Goal: Use online tool/utility: Utilize a website feature to perform a specific function

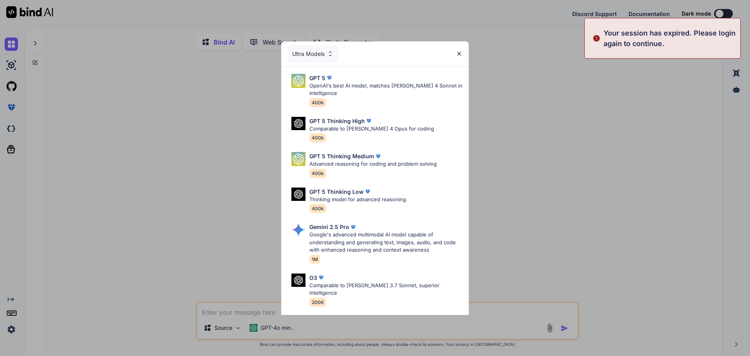
type textarea "x"
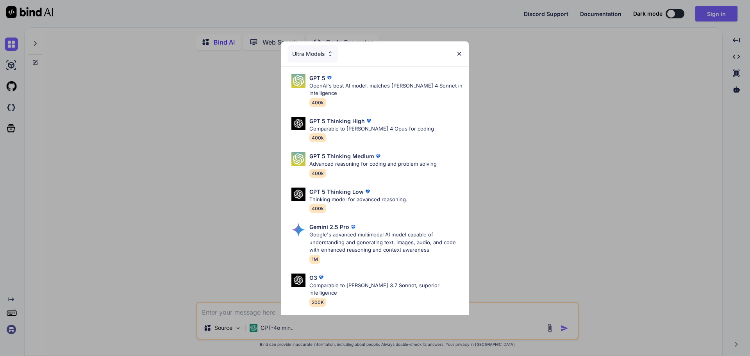
click at [457, 54] on img at bounding box center [459, 53] width 7 height 7
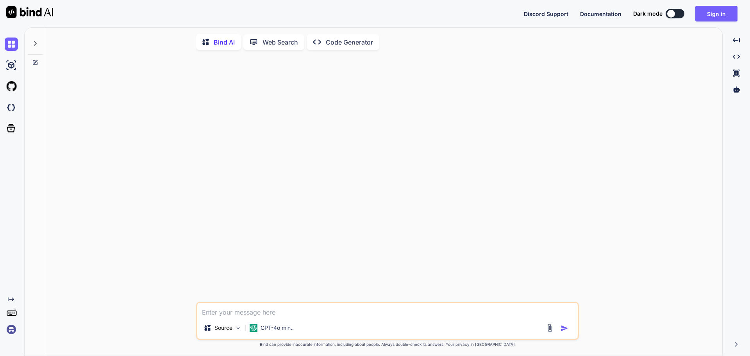
click at [7, 330] on img at bounding box center [11, 329] width 13 height 13
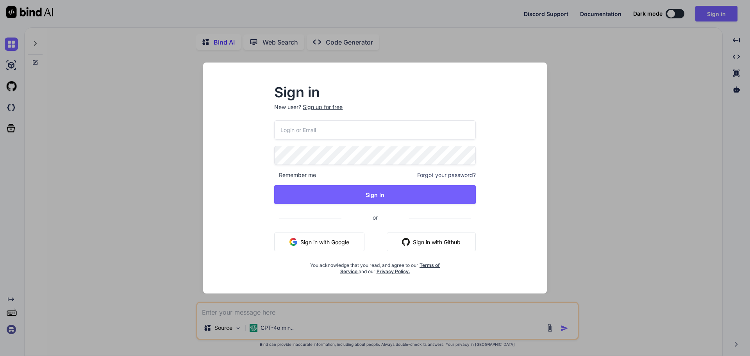
click at [343, 127] on input "email" at bounding box center [375, 129] width 202 height 19
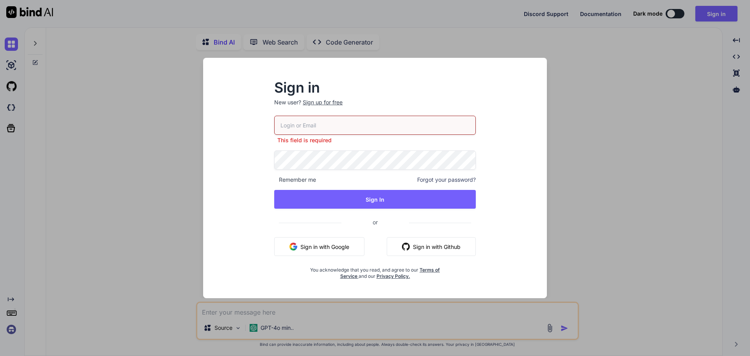
click at [398, 124] on input "email" at bounding box center [375, 125] width 202 height 19
paste input "info@seedup.mx"
type input "info@seedup.mx"
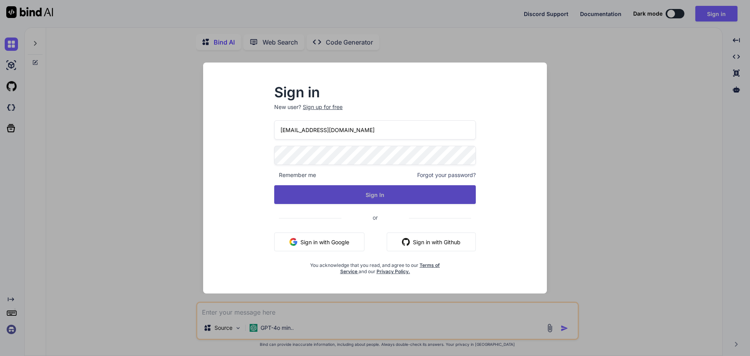
click at [353, 191] on button "Sign In" at bounding box center [375, 194] width 202 height 19
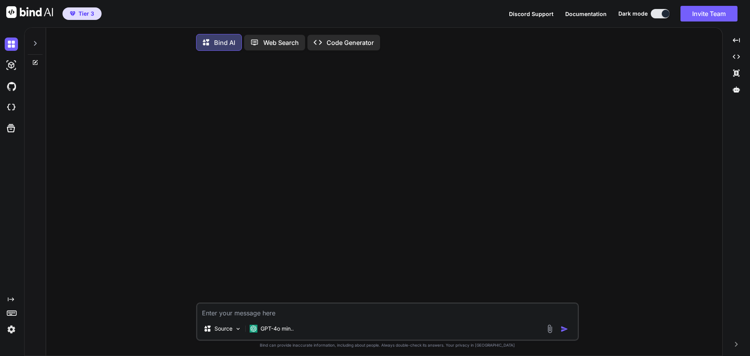
click at [32, 46] on div at bounding box center [35, 41] width 15 height 27
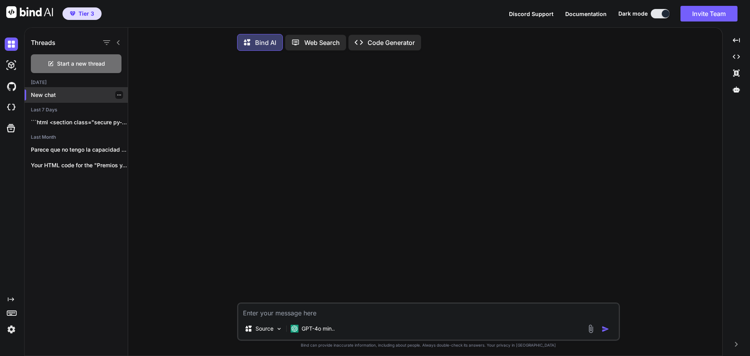
click at [62, 97] on p "New chat" at bounding box center [79, 95] width 97 height 8
click at [351, 267] on div at bounding box center [429, 179] width 381 height 245
click at [325, 330] on p "GPT-4o min.." at bounding box center [317, 329] width 33 height 8
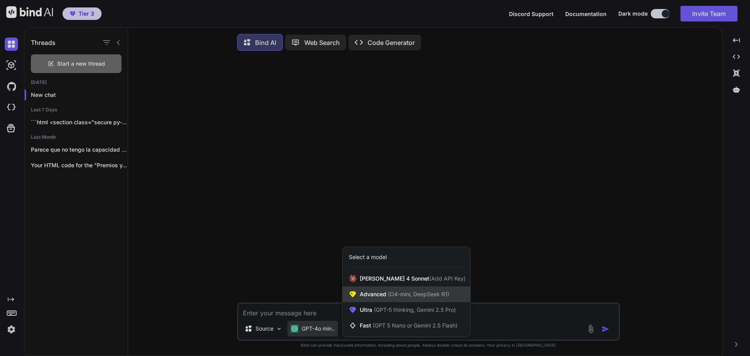
click at [375, 295] on span "Advanced (O4-mini, DeepSeek R1)" at bounding box center [404, 294] width 89 height 8
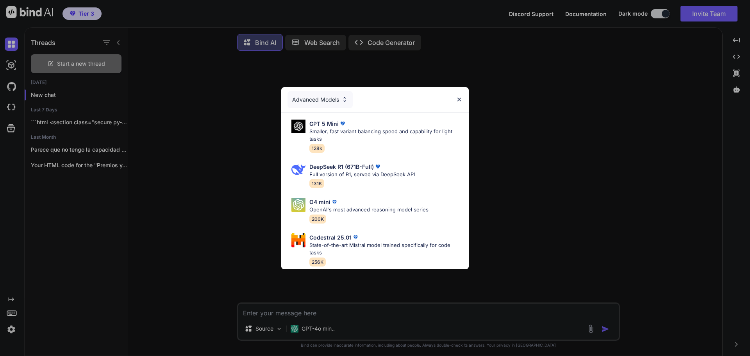
click at [297, 292] on div "Advanced Models GPT 5 Mini Smaller, fast variant balancing speed and capability…" at bounding box center [375, 178] width 750 height 356
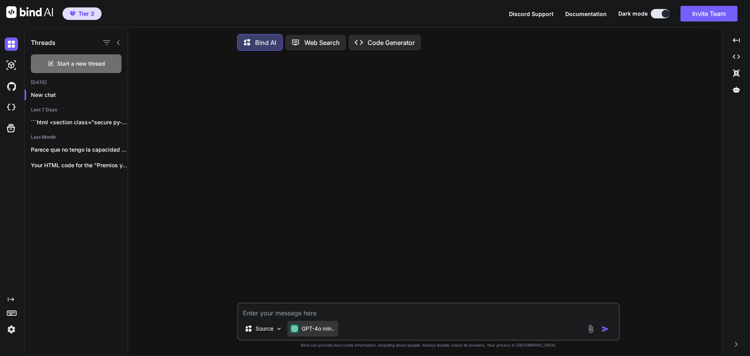
click at [296, 332] on img at bounding box center [295, 329] width 8 height 8
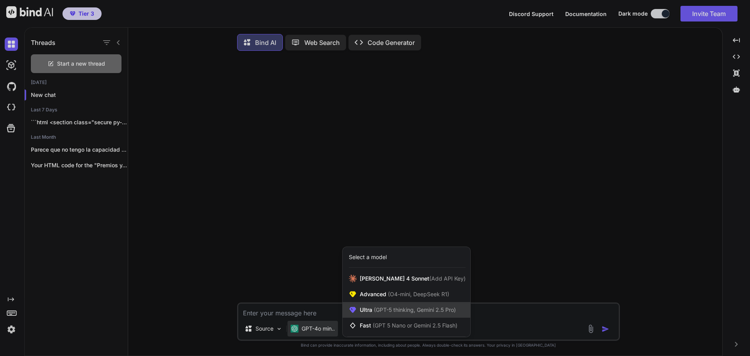
click at [366, 314] on span "Ultra (GPT-5 thinking, Gemini 2.5 Pro)" at bounding box center [408, 310] width 96 height 8
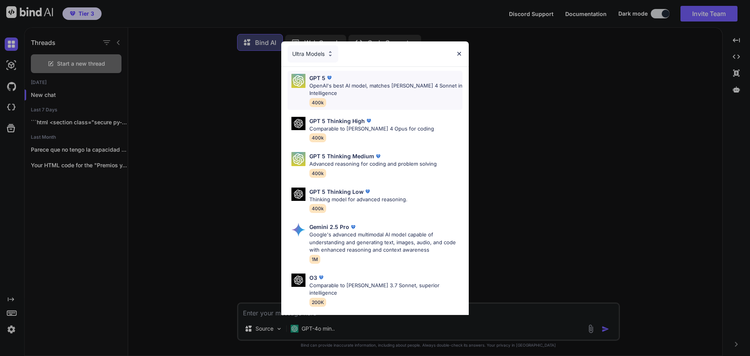
click at [367, 81] on div "GPT 5" at bounding box center [385, 78] width 153 height 8
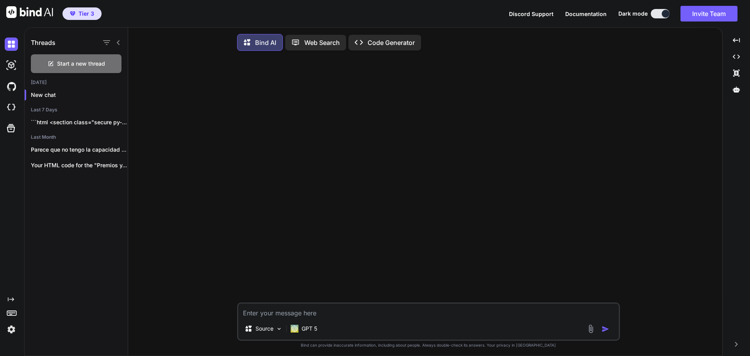
click at [310, 314] on textarea at bounding box center [428, 310] width 380 height 14
paste textarea "<!LOREMIP dolo> <sita> <cons> <adip elitsed="doe-7"> <temp inci="utlabore" etdo…"
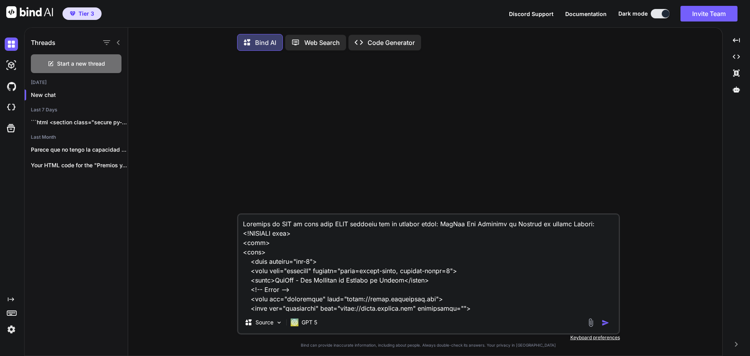
scroll to position [2859, 0]
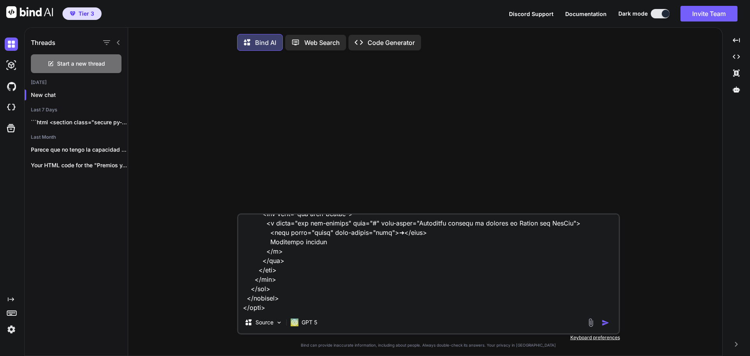
type textarea "Optimiza el SEO de todo este HTML completo con la palabra clave: MexVax Los Exp…"
click at [602, 322] on img "button" at bounding box center [605, 323] width 8 height 8
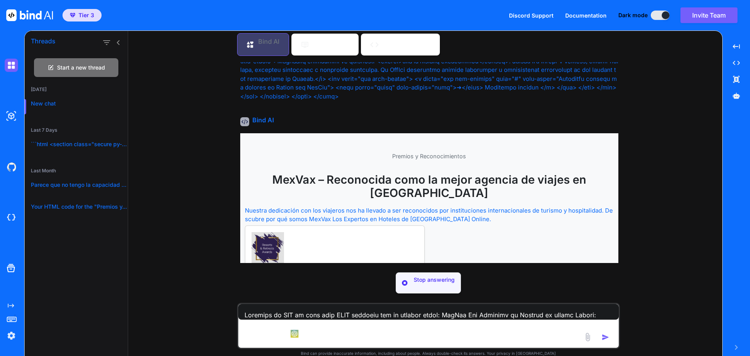
scroll to position [1184, 0]
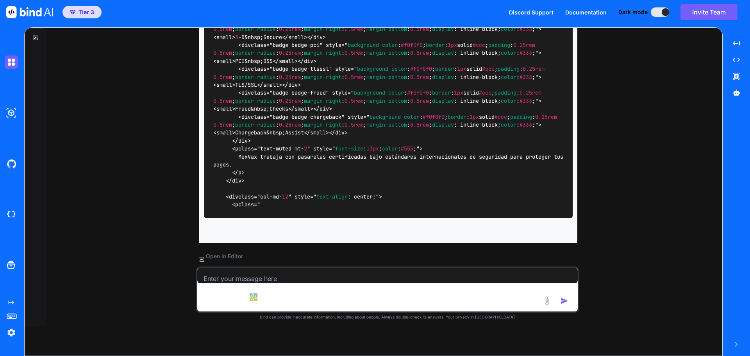
scroll to position [2507, 0]
click at [217, 260] on p "Open in Editor" at bounding box center [224, 256] width 37 height 8
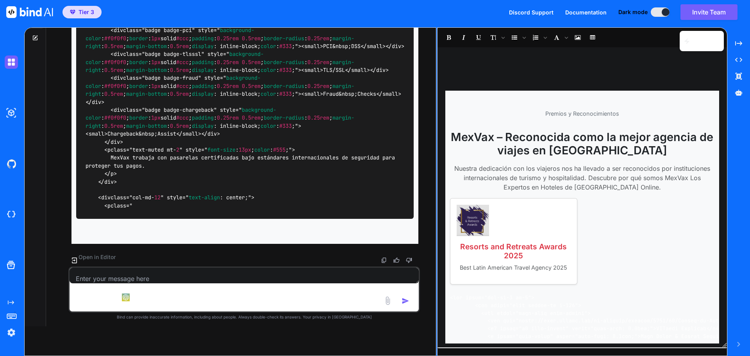
scroll to position [2510, 0]
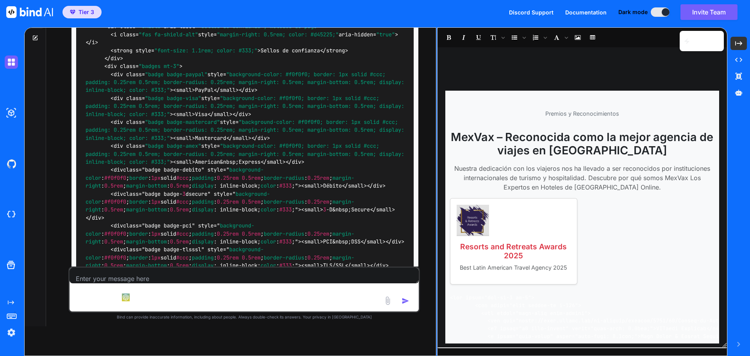
click at [738, 43] on icon "Created with Pixso." at bounding box center [738, 43] width 7 height 7
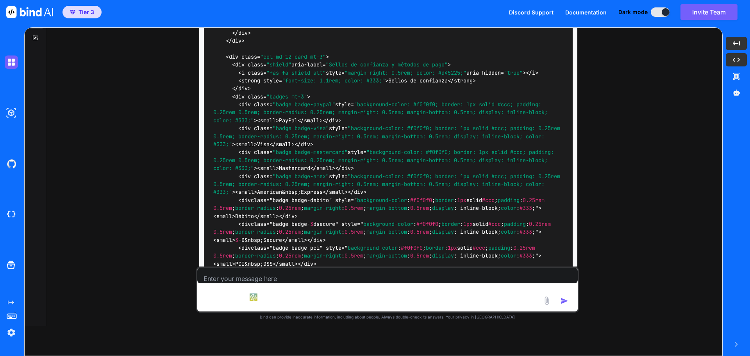
click at [738, 58] on icon at bounding box center [736, 60] width 7 height 4
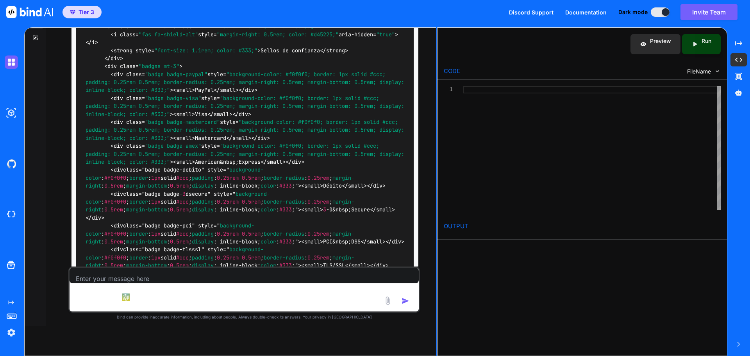
click at [739, 59] on icon "Created with Pixso." at bounding box center [738, 59] width 7 height 7
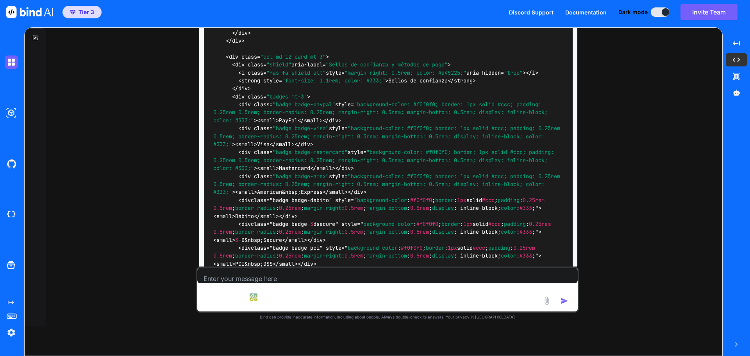
click at [32, 38] on div at bounding box center [35, 38] width 21 height 6
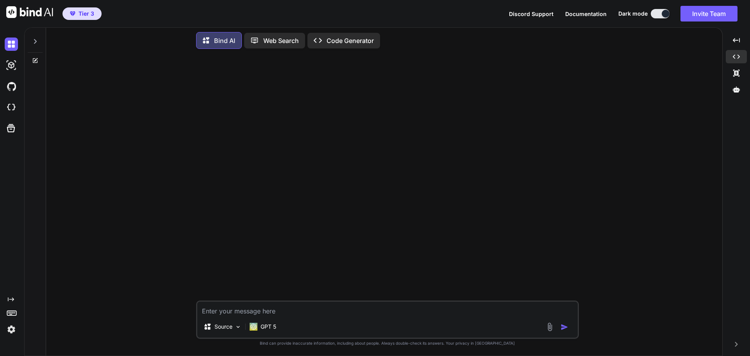
click at [36, 30] on div at bounding box center [35, 39] width 15 height 27
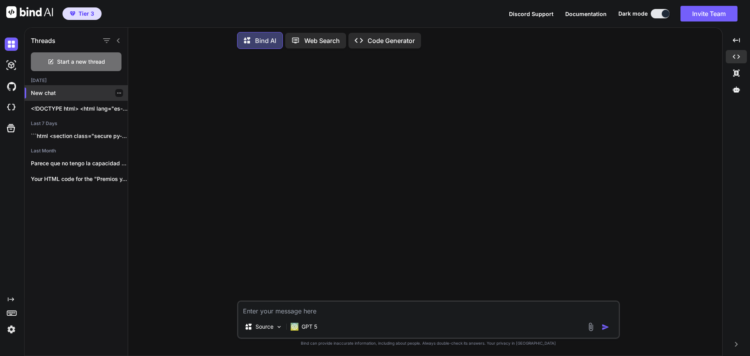
click at [53, 90] on p "New chat" at bounding box center [79, 93] width 97 height 8
click at [73, 111] on div "<!DOCTYPE html> <html lang="es-MX"> <head> <meta charset="utf-8">..." at bounding box center [76, 109] width 103 height 16
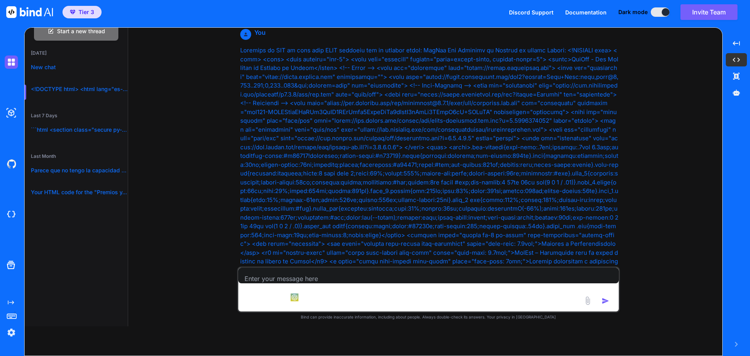
scroll to position [195, 0]
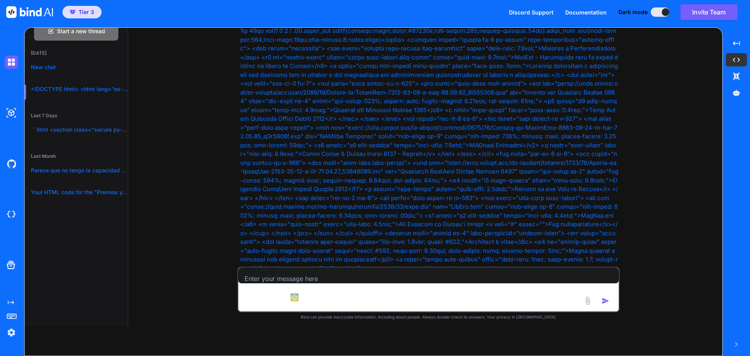
click at [181, 194] on div "You Bind AI Saltar al contenido principal Premios y Reconocimientos MexVax – Re…" at bounding box center [428, 176] width 588 height 300
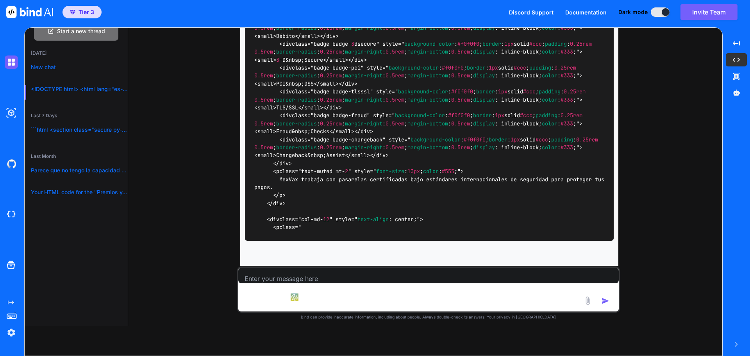
scroll to position [2507, 0]
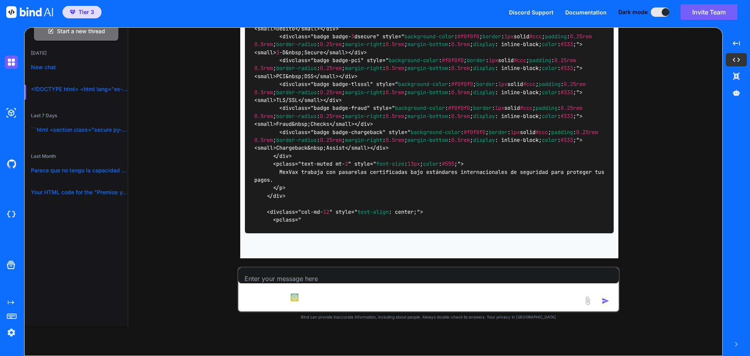
type textarea "x"
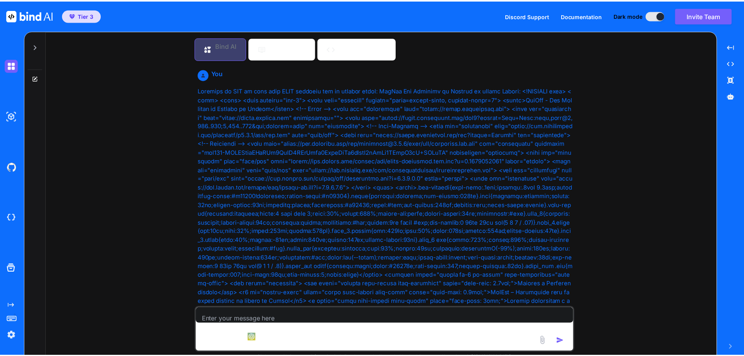
scroll to position [3, 0]
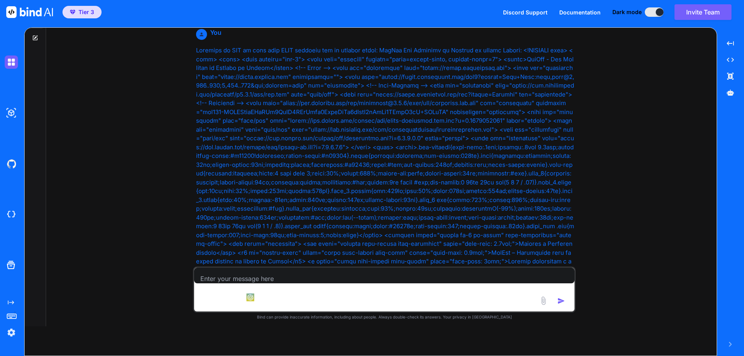
click at [35, 40] on icon at bounding box center [35, 38] width 5 height 5
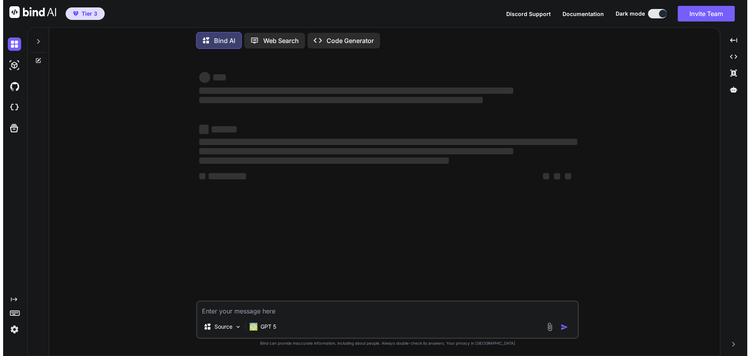
scroll to position [0, 0]
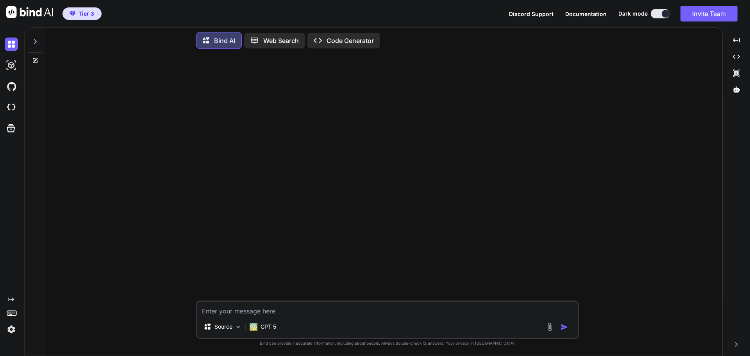
click at [34, 39] on icon at bounding box center [35, 41] width 6 height 6
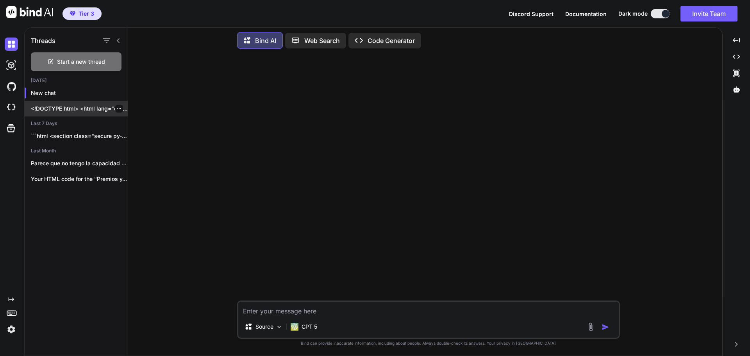
click at [117, 106] on icon "button" at bounding box center [119, 108] width 5 height 5
click at [126, 136] on div "Delete" at bounding box center [152, 138] width 77 height 16
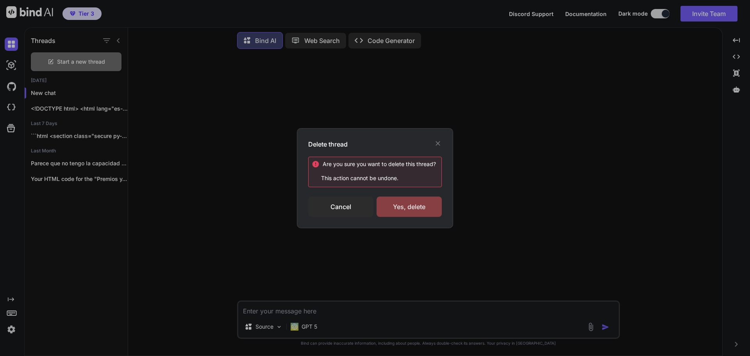
click at [407, 203] on div "Yes, delete" at bounding box center [408, 206] width 65 height 20
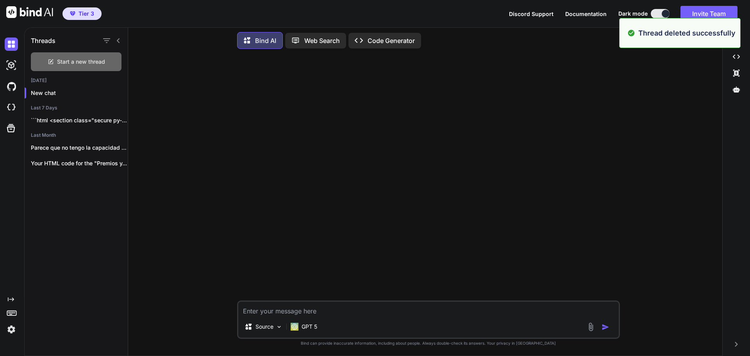
click at [70, 58] on span "Start a new thread" at bounding box center [81, 62] width 48 height 8
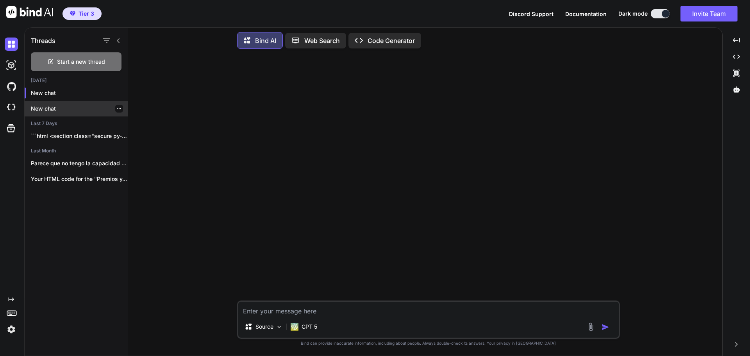
click at [67, 111] on div "New chat" at bounding box center [76, 109] width 103 height 16
click at [363, 48] on div "Bind AI Web Search Created with Pixso. Code Generator" at bounding box center [428, 40] width 383 height 23
click at [371, 39] on p "Code Generator" at bounding box center [390, 40] width 47 height 9
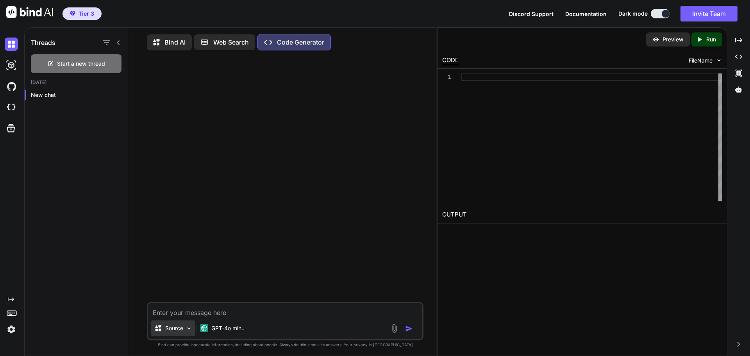
click at [191, 331] on img at bounding box center [188, 328] width 7 height 7
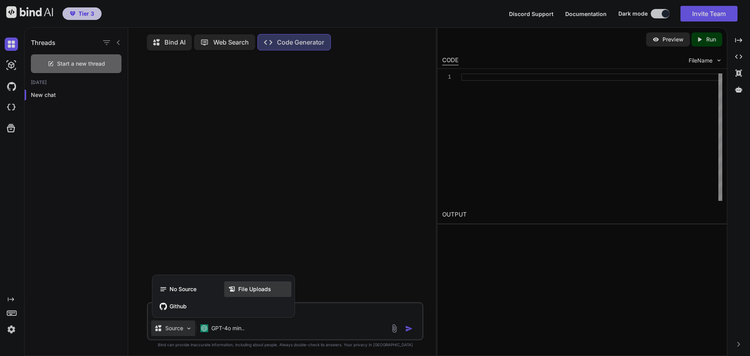
click at [264, 289] on span "File Uploads" at bounding box center [254, 289] width 33 height 8
type textarea "x"
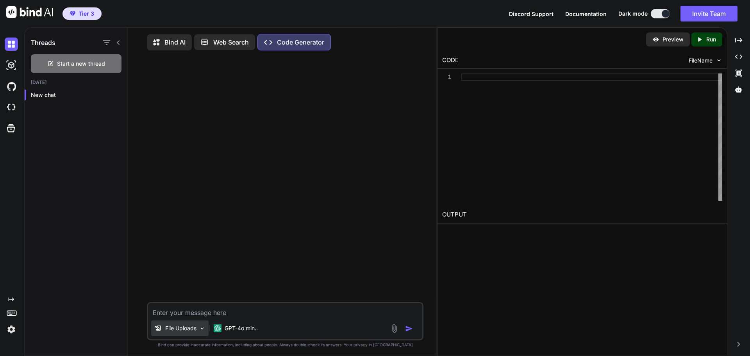
click at [187, 332] on p "File Uploads" at bounding box center [180, 328] width 31 height 8
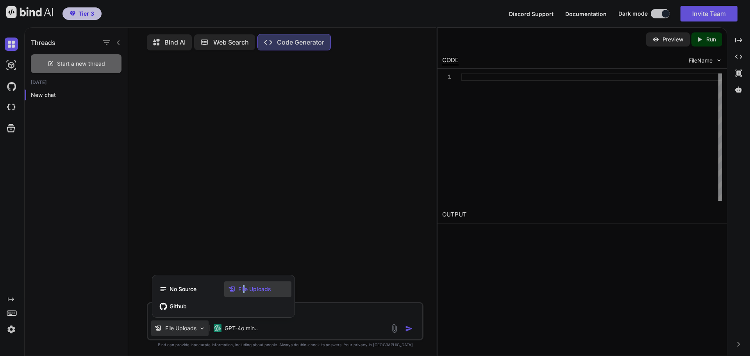
click at [244, 290] on span "File Uploads" at bounding box center [254, 289] width 33 height 8
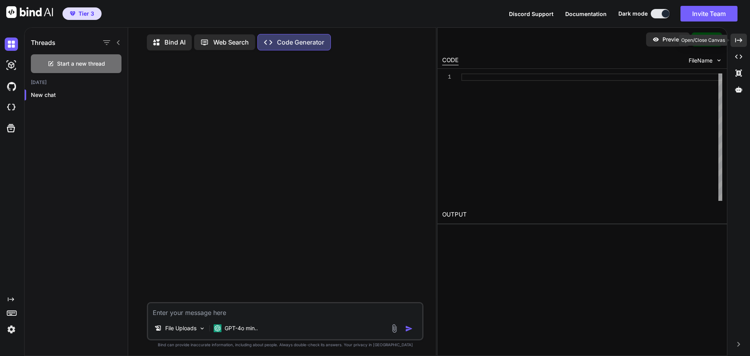
click at [739, 42] on icon "Created with Pixso." at bounding box center [738, 40] width 7 height 7
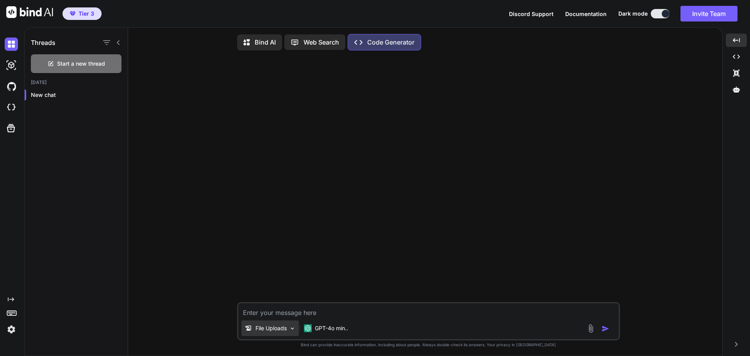
click at [280, 332] on p "File Uploads" at bounding box center [270, 328] width 31 height 8
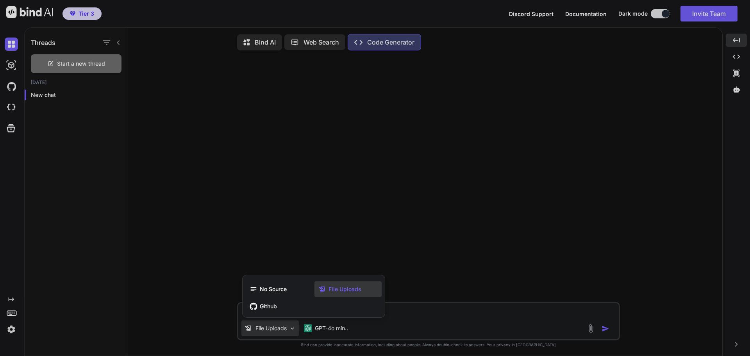
click at [326, 297] on div "File Uploads" at bounding box center [347, 289] width 67 height 16
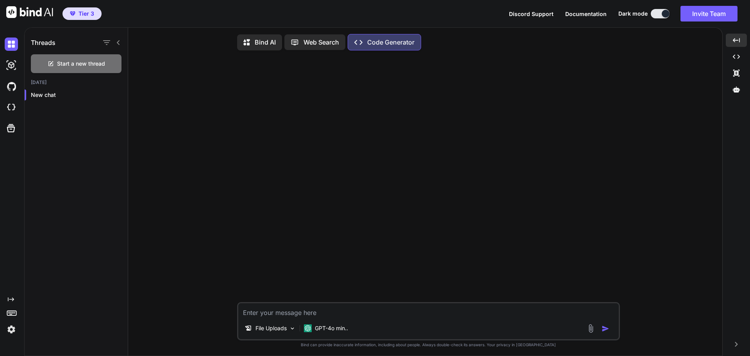
click at [587, 332] on img at bounding box center [590, 328] width 9 height 9
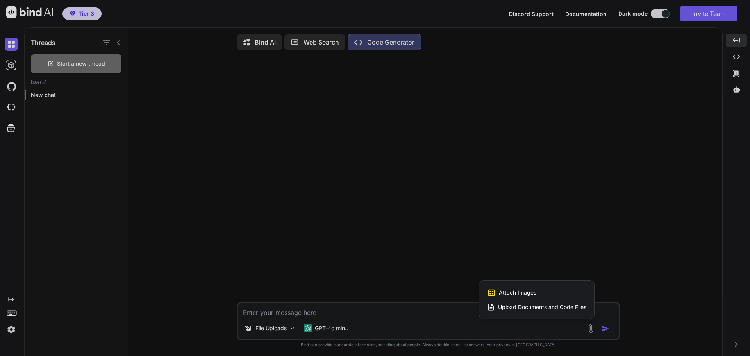
click at [546, 310] on span "Upload Documents and Code Files" at bounding box center [542, 307] width 88 height 8
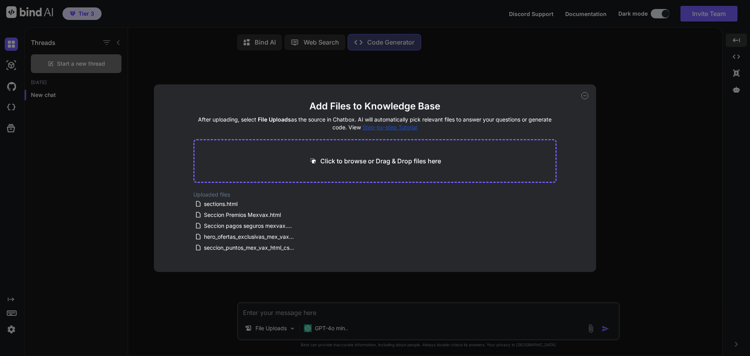
click at [361, 163] on p "Click to browse or Drag & Drop files here" at bounding box center [380, 160] width 121 height 9
type input "C:\fakepath\sections_unified_final.html"
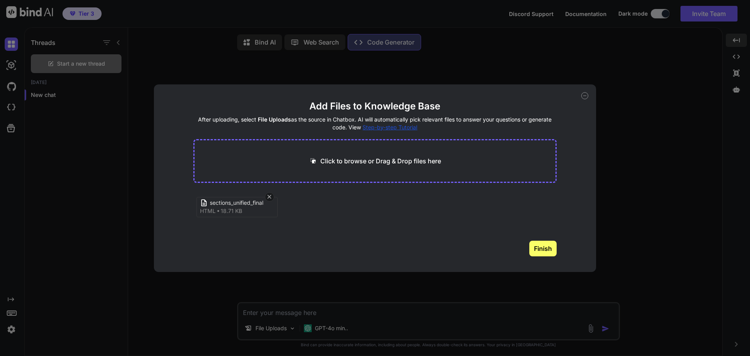
click at [535, 242] on button "Finish" at bounding box center [542, 249] width 27 height 16
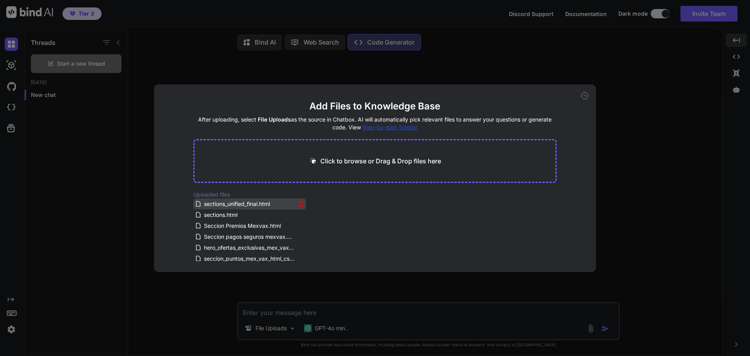
click at [257, 207] on span "sections_unified_final.html" at bounding box center [237, 203] width 68 height 9
drag, startPoint x: 220, startPoint y: 204, endPoint x: 356, endPoint y: 323, distance: 181.0
click at [356, 323] on div "Add Files to Knowledge Base After uploading, select File Uploads as the source …" at bounding box center [375, 178] width 750 height 356
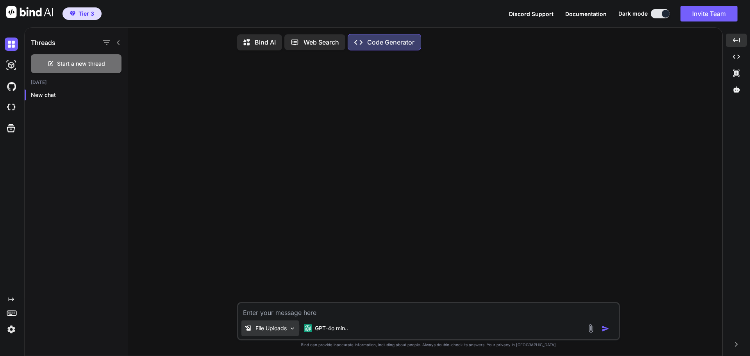
click at [271, 330] on p "File Uploads" at bounding box center [270, 328] width 31 height 8
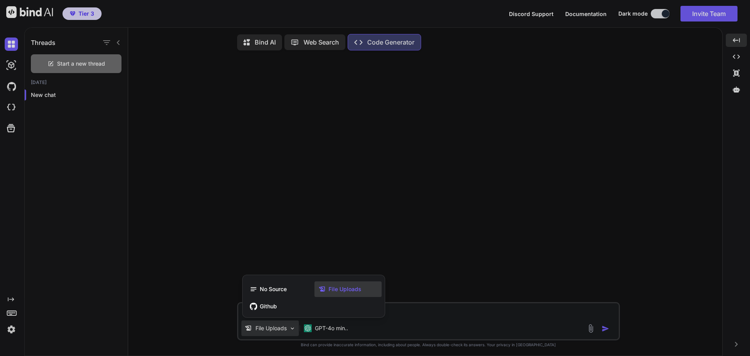
click at [343, 291] on span "File Uploads" at bounding box center [344, 289] width 33 height 8
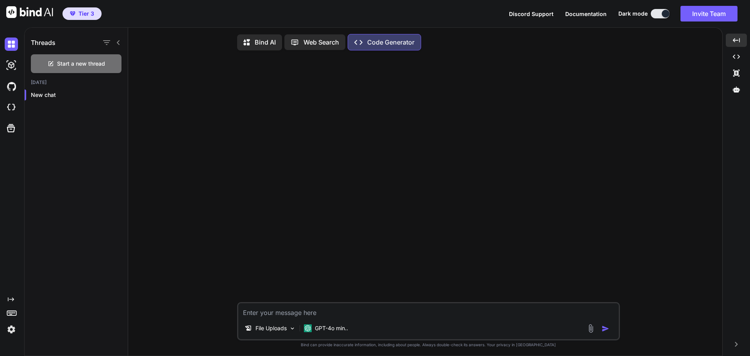
click at [284, 321] on div "File Uploads GPT-4o min.." at bounding box center [428, 321] width 383 height 38
click at [279, 328] on p "File Uploads" at bounding box center [270, 328] width 31 height 8
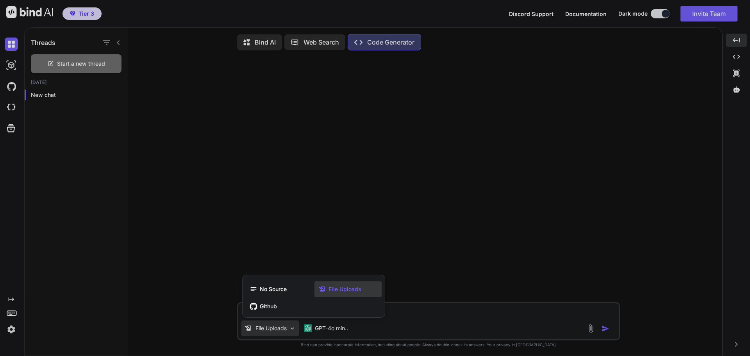
click at [472, 313] on div at bounding box center [375, 178] width 750 height 356
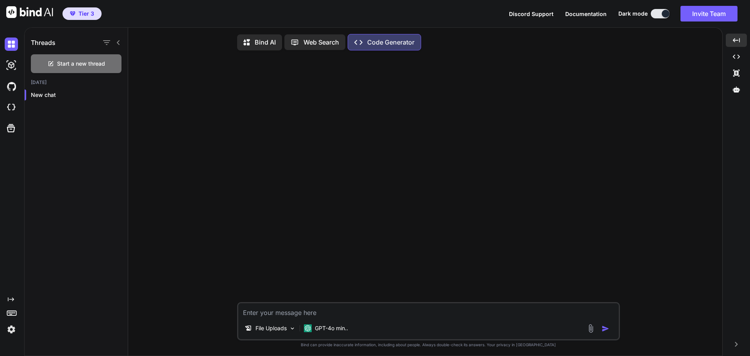
click at [588, 329] on img at bounding box center [590, 328] width 9 height 9
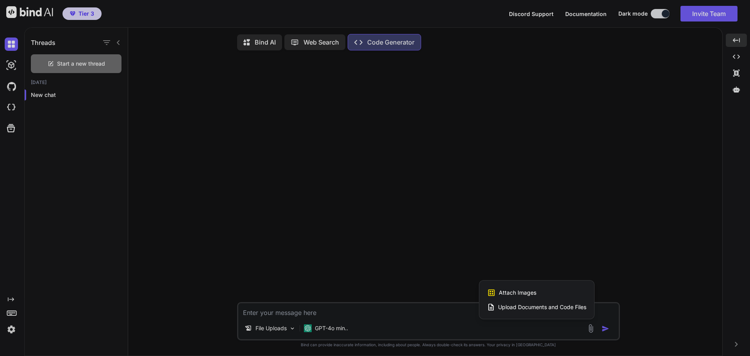
click at [524, 311] on span "Upload Documents and Code Files" at bounding box center [542, 307] width 88 height 8
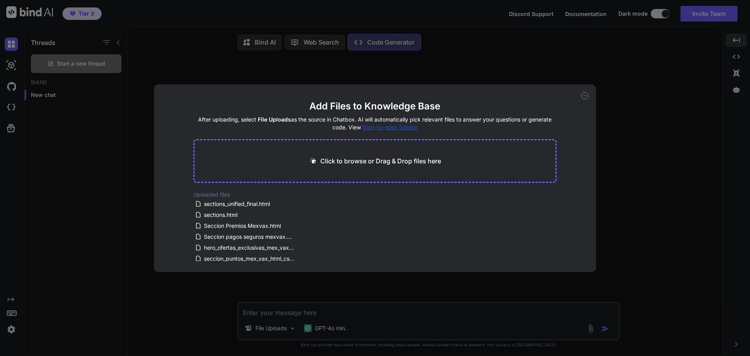
drag, startPoint x: 223, startPoint y: 203, endPoint x: 283, endPoint y: 179, distance: 64.6
click at [283, 179] on main "Add Files to Knowledge Base After uploading, select File Uploads as the source …" at bounding box center [375, 186] width 364 height 172
click at [245, 200] on span "sections_unified_final.html" at bounding box center [237, 203] width 68 height 9
click at [471, 300] on div "Add Files to Knowledge Base After uploading, select File Uploads as the source …" at bounding box center [375, 178] width 750 height 356
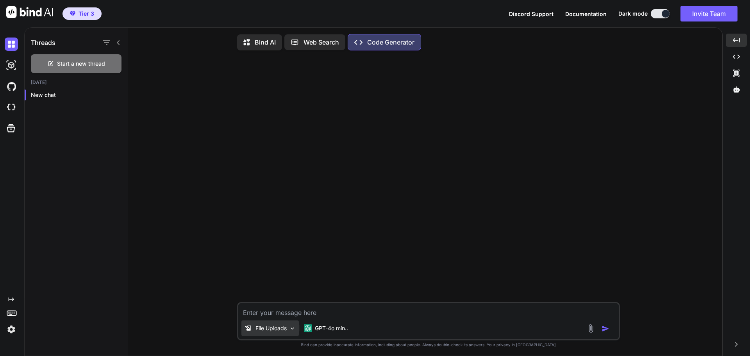
click at [295, 330] on img at bounding box center [292, 328] width 7 height 7
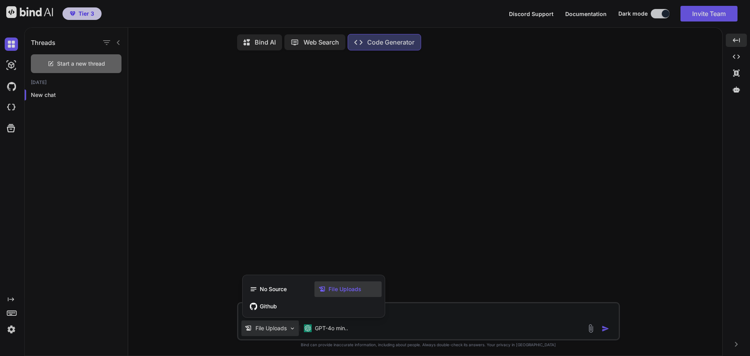
click at [328, 291] on span "File Uploads" at bounding box center [344, 289] width 33 height 8
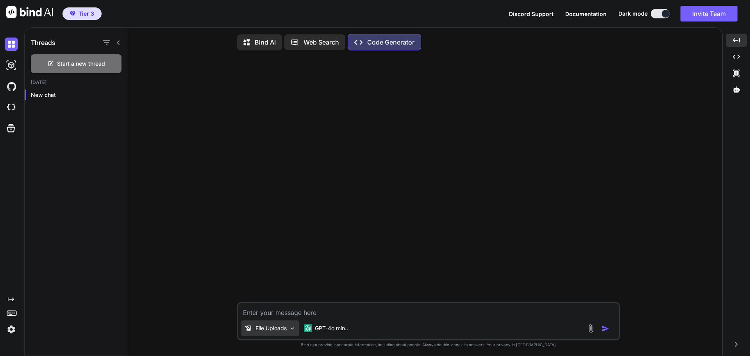
click at [291, 332] on img at bounding box center [292, 328] width 7 height 7
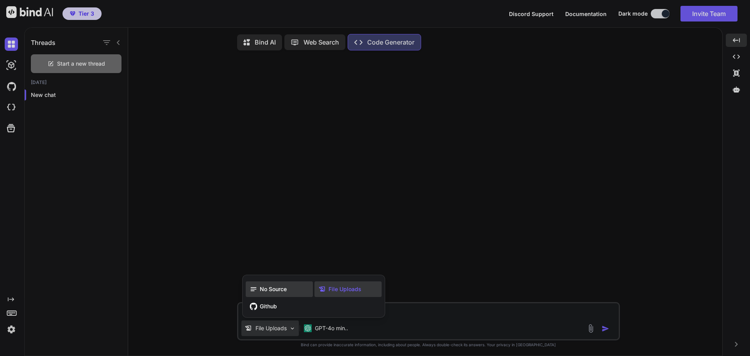
click at [287, 290] on div "No Source" at bounding box center [279, 289] width 67 height 16
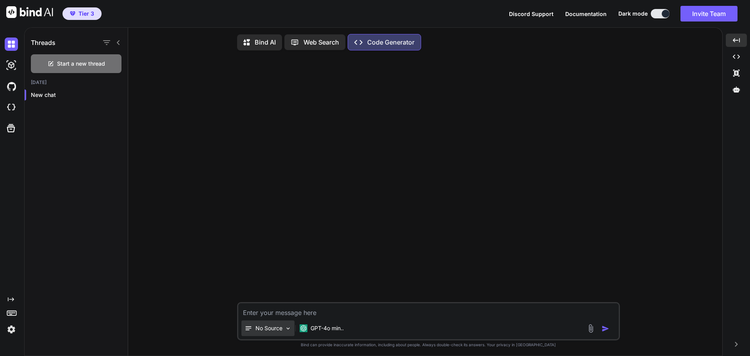
click at [289, 330] on img at bounding box center [288, 328] width 7 height 7
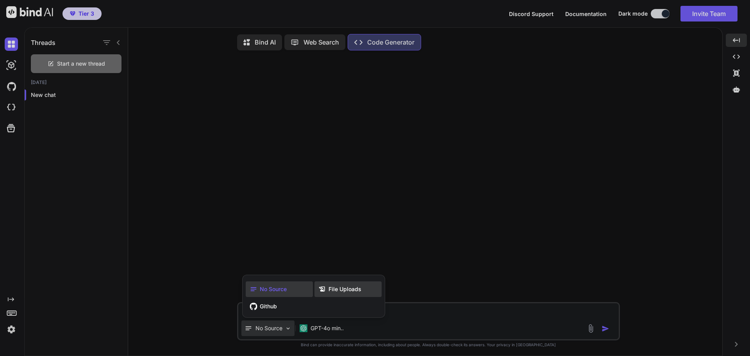
click at [326, 292] on icon at bounding box center [322, 289] width 8 height 8
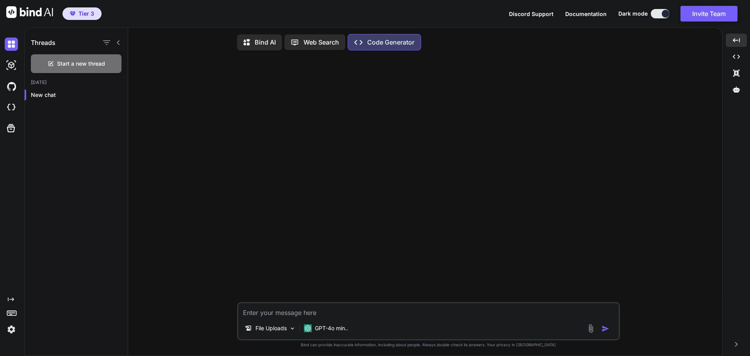
click at [344, 313] on textarea at bounding box center [428, 310] width 380 height 14
click at [593, 332] on img at bounding box center [590, 328] width 9 height 9
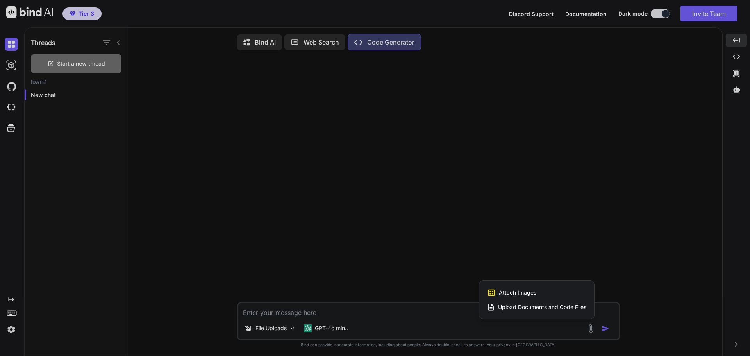
click at [563, 314] on div "Upload Documents and Code Files" at bounding box center [536, 307] width 99 height 14
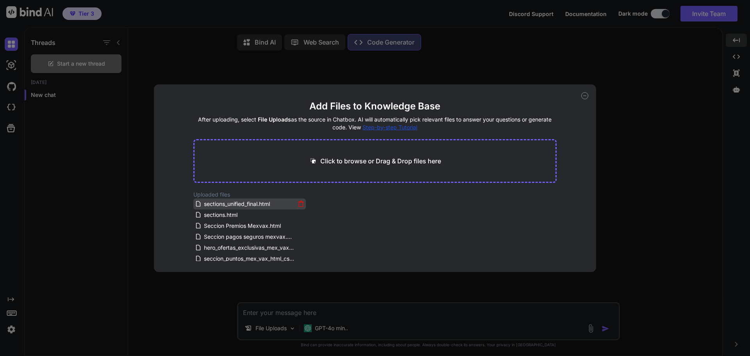
drag, startPoint x: 185, startPoint y: 207, endPoint x: 274, endPoint y: 206, distance: 88.3
click at [274, 206] on div "Add Files to Knowledge Base After uploading, select File Uploads as the source …" at bounding box center [375, 177] width 442 height 187
click at [277, 205] on div "sections_unified_final.html" at bounding box center [245, 203] width 100 height 9
click at [585, 98] on icon at bounding box center [584, 95] width 7 height 7
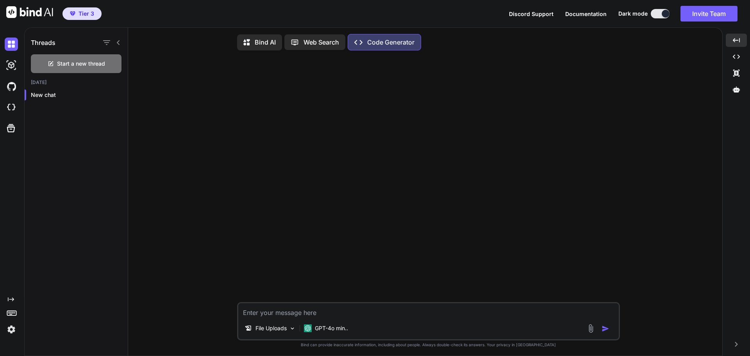
click at [326, 316] on textarea at bounding box center [428, 310] width 380 height 14
click at [326, 330] on p "GPT-4o min.." at bounding box center [331, 328] width 33 height 8
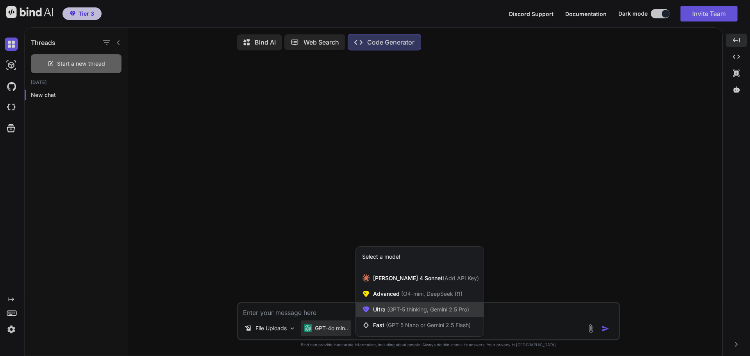
click at [396, 309] on span "(GPT-5 thinking, Gemini 2.5 Pro)" at bounding box center [427, 309] width 84 height 7
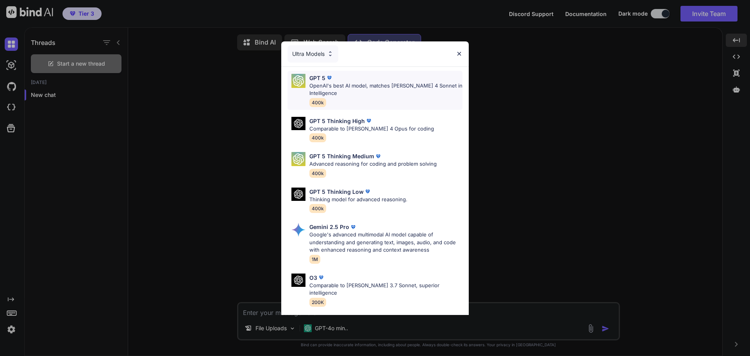
click at [325, 84] on p "OpenAI's best AI model, matches [PERSON_NAME] 4 Sonnet in Intelligence" at bounding box center [385, 89] width 153 height 15
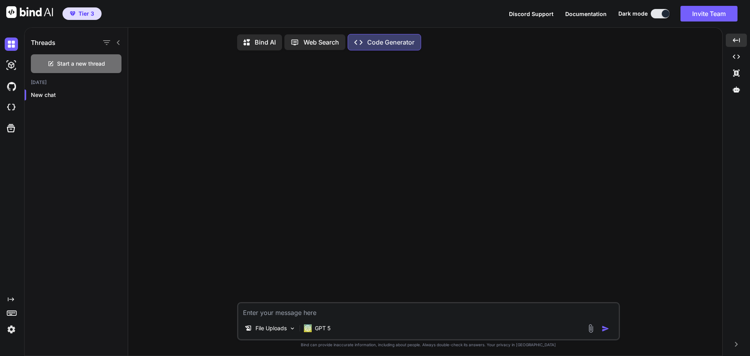
click at [301, 319] on div "File Uploads GPT 5" at bounding box center [428, 321] width 383 height 38
click at [307, 310] on textarea at bounding box center [428, 310] width 380 height 14
paste textarea "sections_unified_final"
click at [568, 317] on textarea "optimiza el seo y estructura seo del html sections_unified_final.html para leng…" at bounding box center [428, 310] width 380 height 14
paste textarea "[URL][DOMAIN_NAME]"
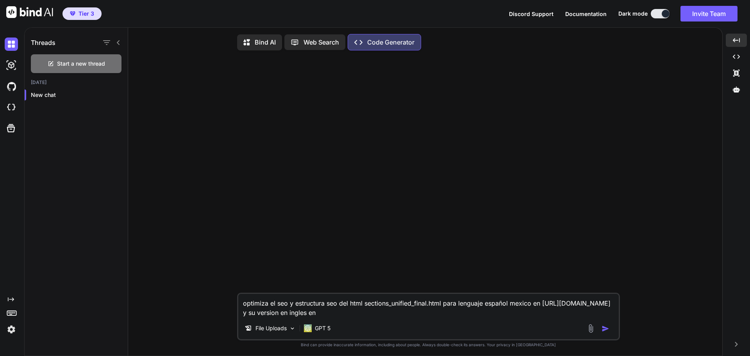
click at [434, 314] on textarea "optimiza el seo y estructura seo del html sections_unified_final.html para leng…" at bounding box center [428, 305] width 380 height 23
paste textarea "[URL][DOMAIN_NAME]"
click at [490, 317] on textarea "optimiza el seo y estructura seo del html sections_unified_final.html para leng…" at bounding box center [428, 305] width 380 height 23
type textarea "optimiza el seo y estructura seo del html sections_unified_final.html para leng…"
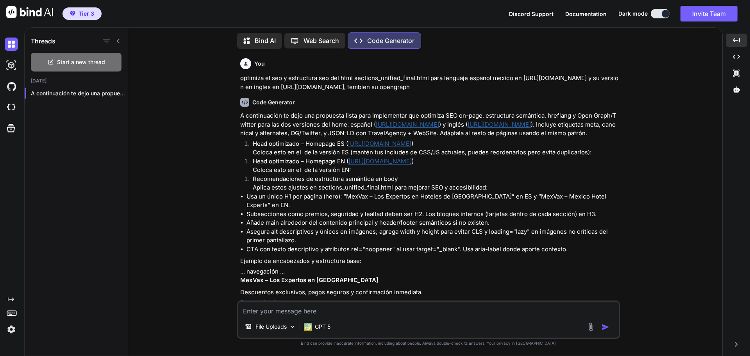
click at [393, 45] on div "Created with Pixso. Code Generator" at bounding box center [384, 40] width 73 height 16
click at [393, 39] on p "Code Generator" at bounding box center [390, 40] width 47 height 9
click at [313, 39] on p "Web Search" at bounding box center [321, 40] width 36 height 9
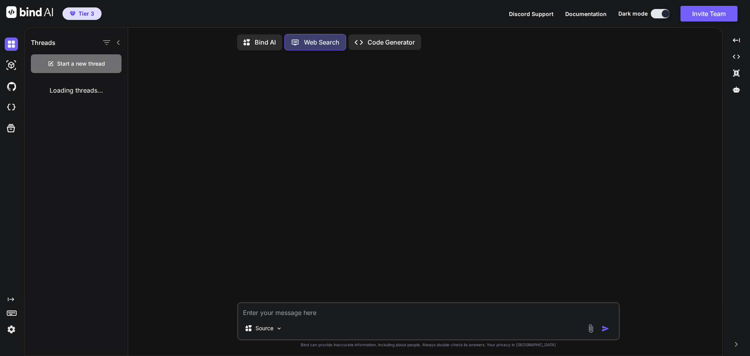
scroll to position [4, 0]
click at [375, 41] on p "Code Generator" at bounding box center [390, 40] width 47 height 9
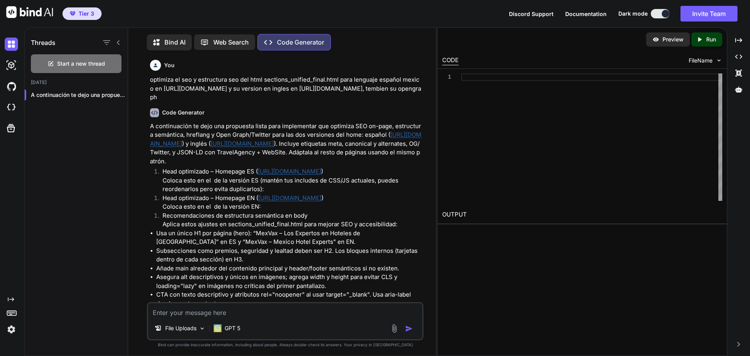
scroll to position [4, 0]
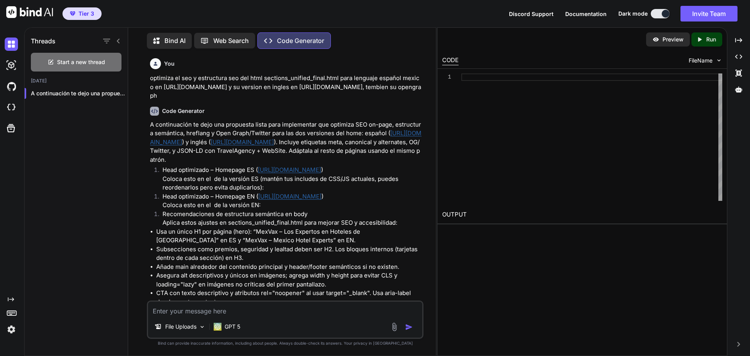
click at [176, 37] on p "Bind AI" at bounding box center [174, 40] width 21 height 9
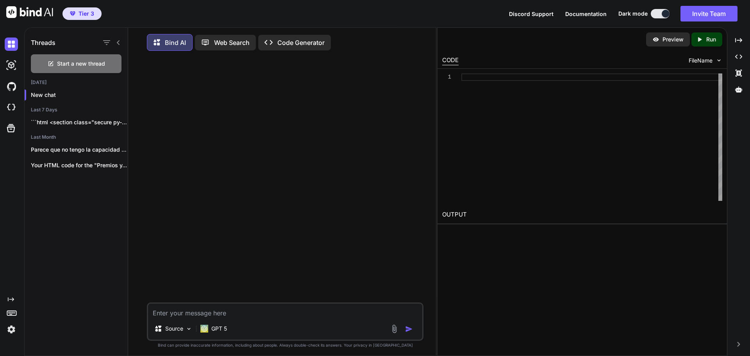
click at [304, 38] on p "Code Generator" at bounding box center [300, 42] width 47 height 9
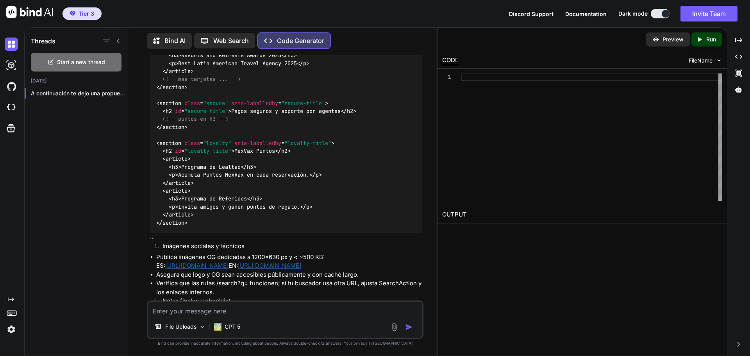
scroll to position [499, 0]
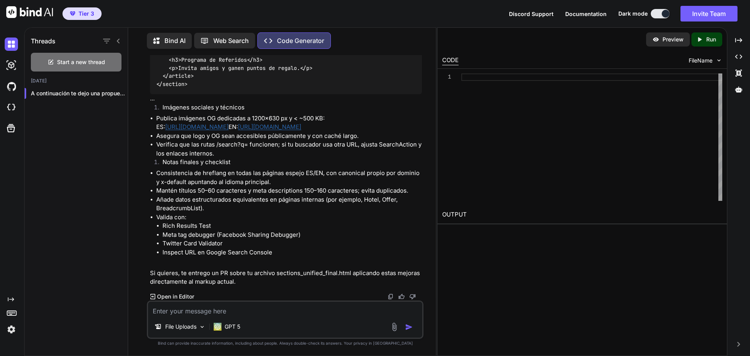
click at [166, 293] on p "Open in Editor" at bounding box center [175, 296] width 37 height 8
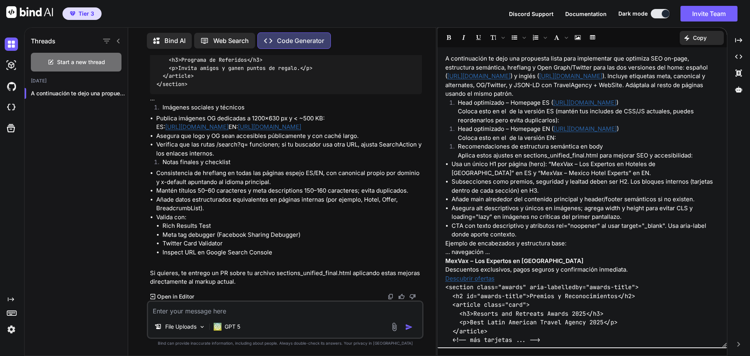
click at [166, 296] on p "Open in Editor" at bounding box center [175, 296] width 37 height 8
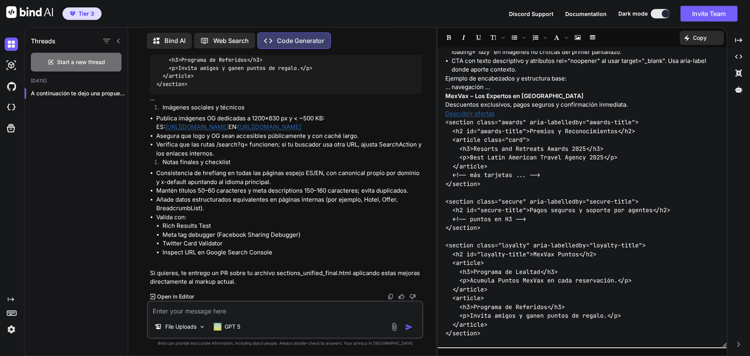
scroll to position [44, 0]
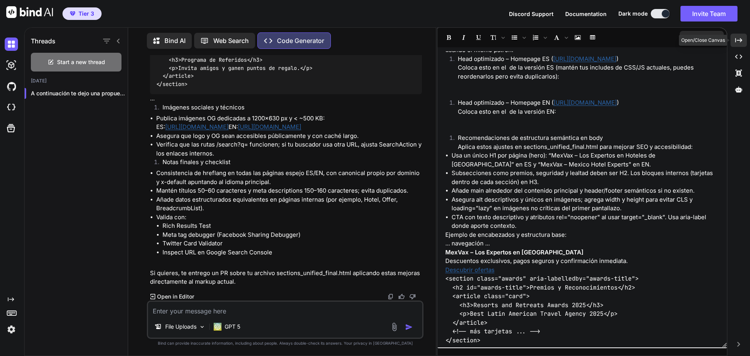
click at [737, 39] on icon "Created with Pixso." at bounding box center [738, 40] width 7 height 7
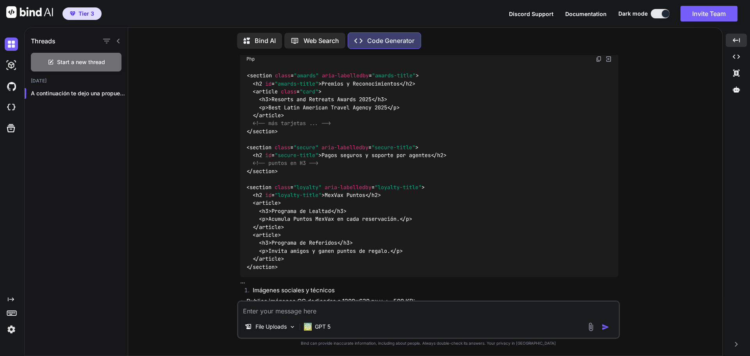
scroll to position [216, 0]
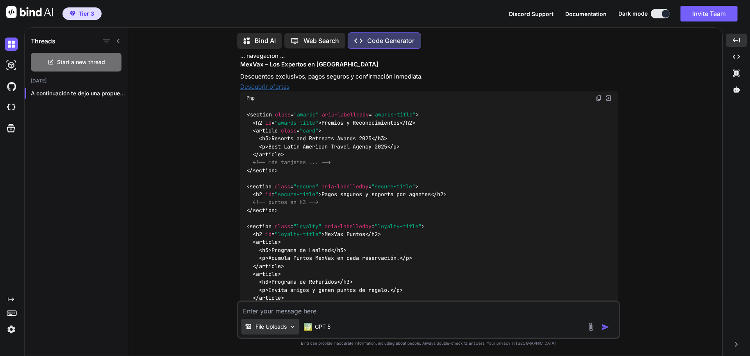
click at [290, 324] on img at bounding box center [292, 326] width 7 height 7
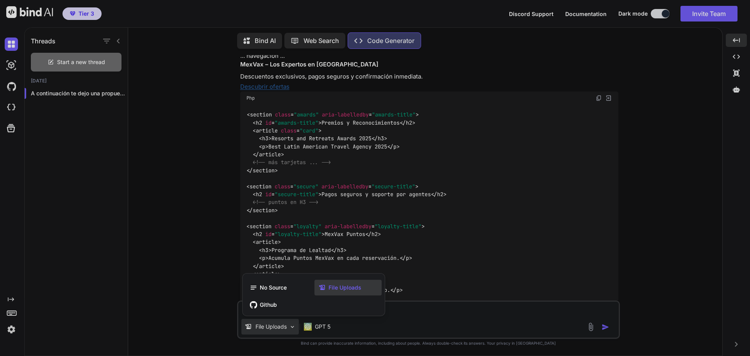
click at [468, 248] on div at bounding box center [375, 178] width 750 height 356
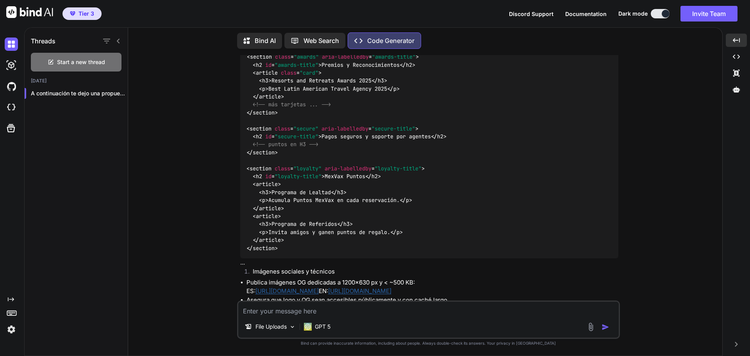
scroll to position [411, 0]
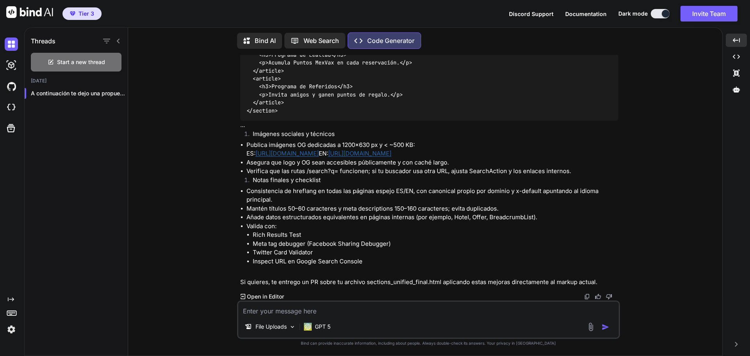
click at [417, 314] on textarea at bounding box center [428, 308] width 380 height 14
paste textarea "<!LOREMIP dolo> <sita> <cons> <adip elitsed="doe-7"> <temp inci="utlabore" etdo…"
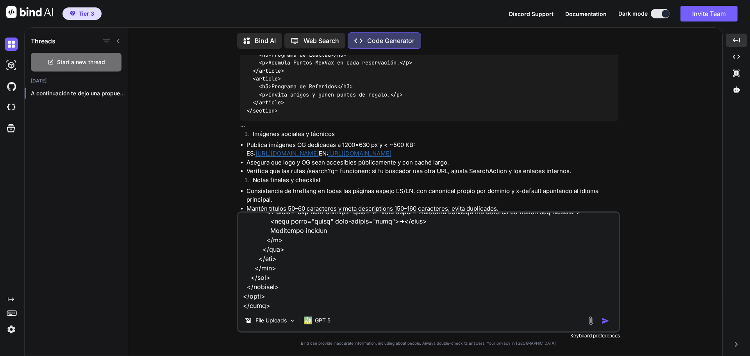
type textarea "lore ip do sitame consecte: <!ADIPISC elit> <sedd> <eius> <temp incidid="utl-9"…"
click at [604, 322] on img "button" at bounding box center [605, 321] width 8 height 8
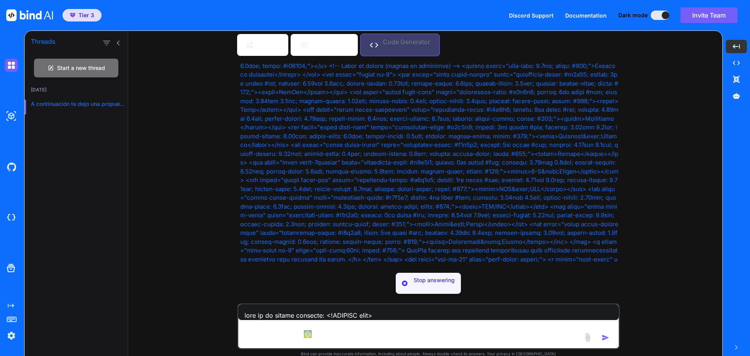
scroll to position [1760, 0]
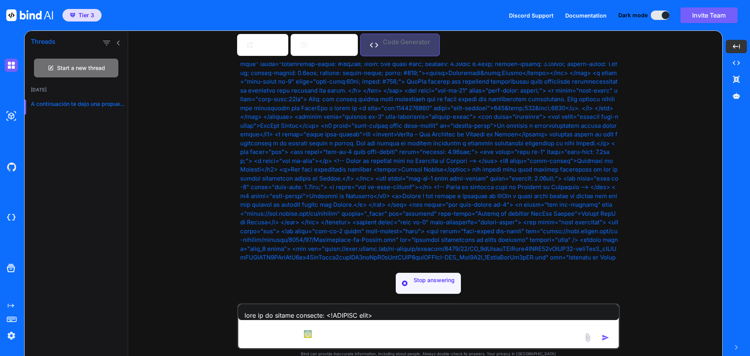
click at [732, 47] on div "Created with Pixso." at bounding box center [736, 46] width 21 height 13
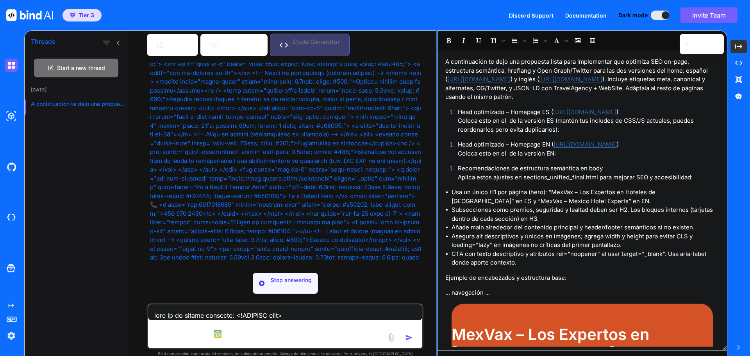
scroll to position [1848, 0]
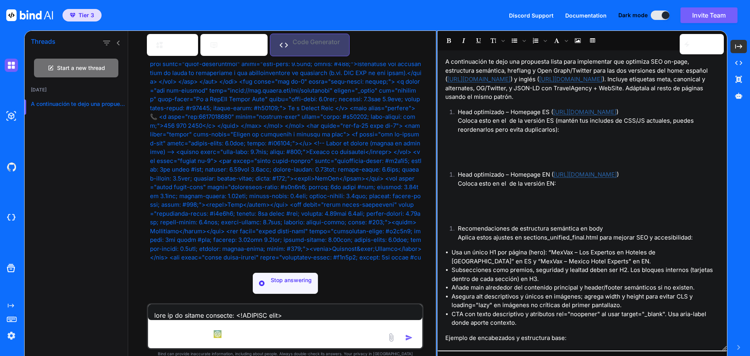
click at [732, 47] on div at bounding box center [731, 46] width 2 height 3
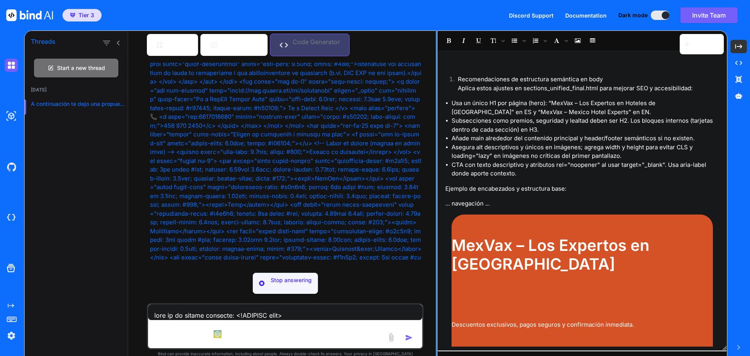
scroll to position [0, 0]
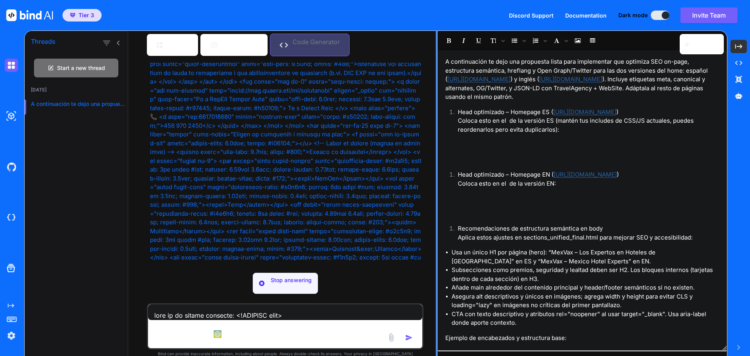
click at [663, 13] on div at bounding box center [666, 15] width 8 height 8
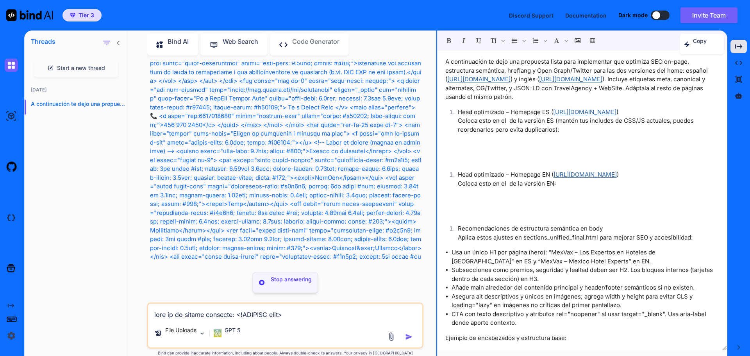
click at [652, 13] on div at bounding box center [656, 15] width 8 height 8
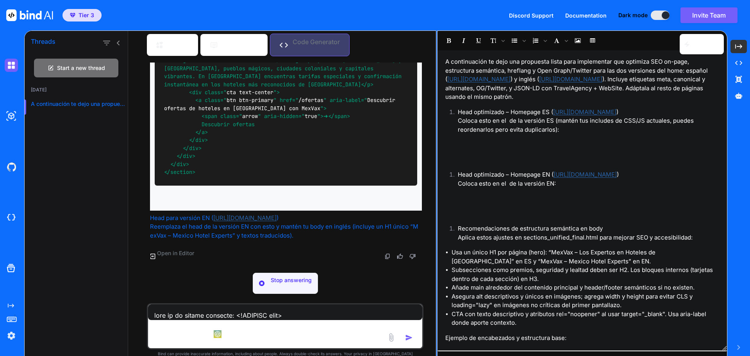
scroll to position [5279, 0]
click at [184, 254] on p "Open in Editor" at bounding box center [175, 253] width 37 height 8
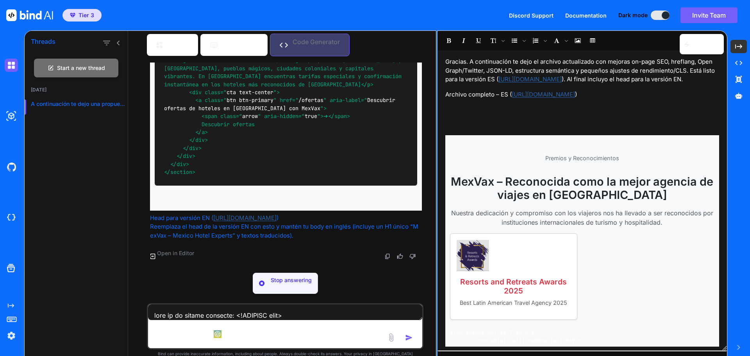
click at [737, 48] on icon "Created with Pixso." at bounding box center [738, 46] width 7 height 7
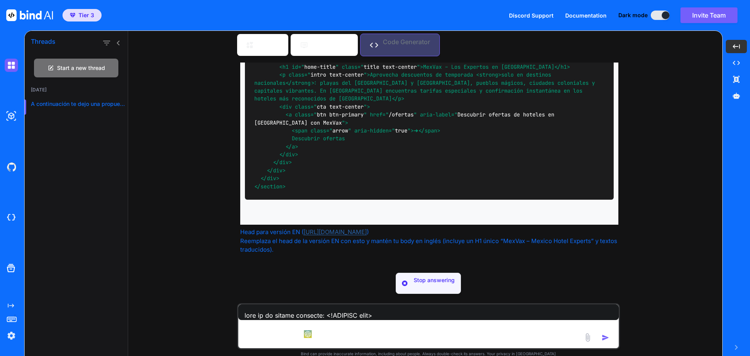
scroll to position [4113, 0]
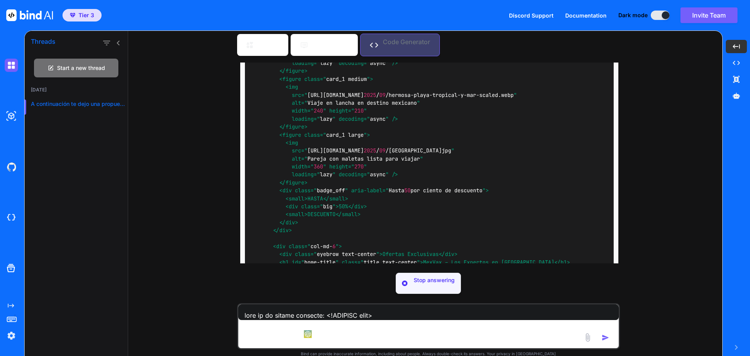
click at [411, 281] on div "Stop answering" at bounding box center [428, 283] width 65 height 21
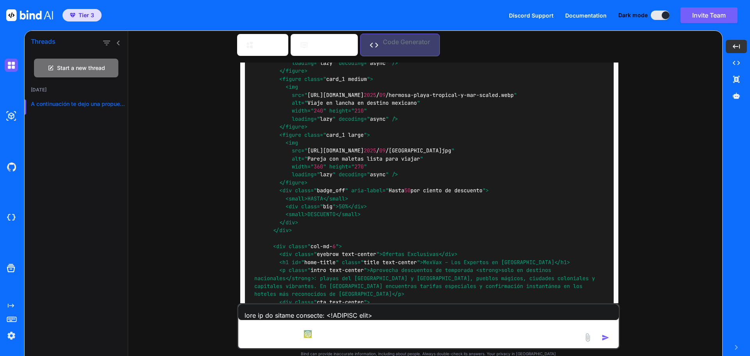
scroll to position [4269, 0]
